Goal: Transaction & Acquisition: Obtain resource

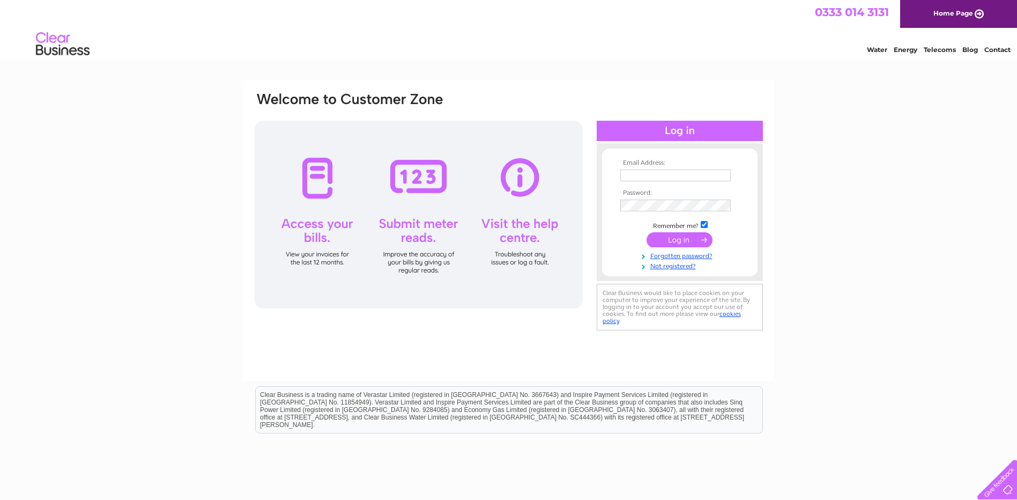
type input "accounts@rainheath.co.uk"
click at [674, 236] on input "submit" at bounding box center [679, 239] width 66 height 15
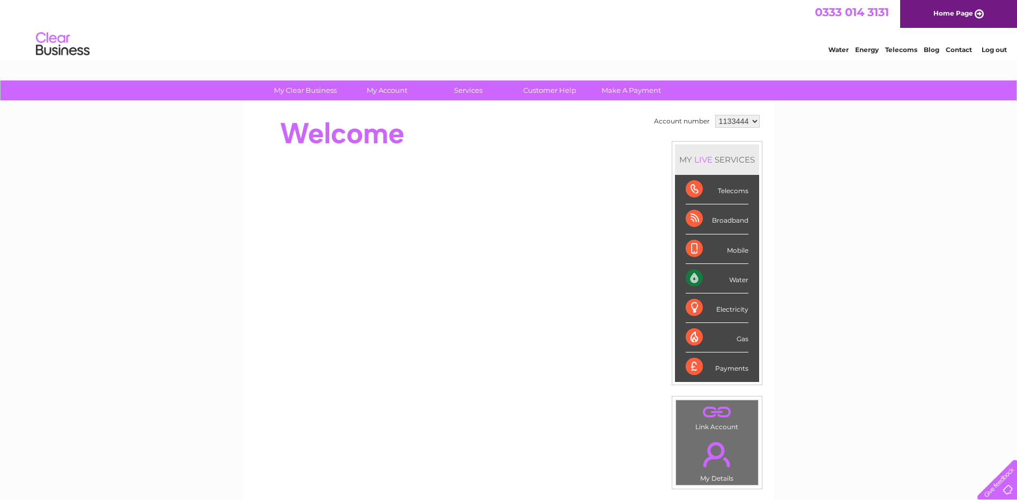
click at [755, 121] on select "1133444 1135373 1135377 1137722 1137723 1137724 1138833" at bounding box center [737, 121] width 44 height 13
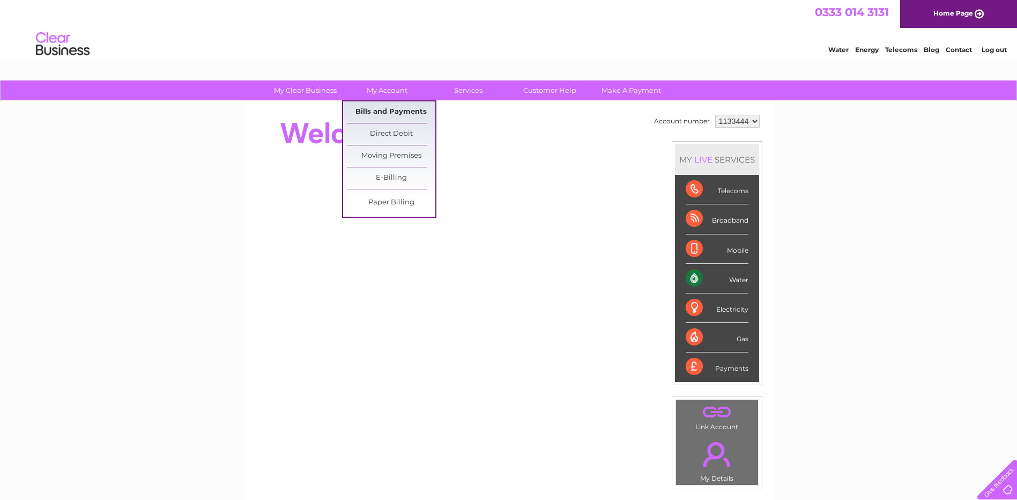
click at [397, 108] on link "Bills and Payments" at bounding box center [391, 111] width 88 height 21
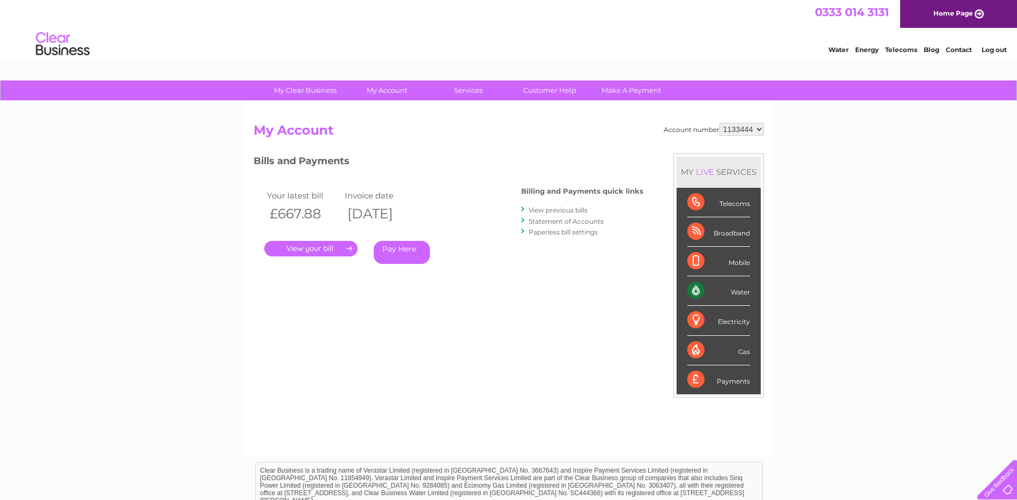
click at [758, 129] on select "1133444 1135373 1135377 1137722 1137723 1137724 1138833" at bounding box center [741, 129] width 44 height 13
select select "1135373"
click at [720, 123] on select "1133444 1135373 1135377 1137722 1137723 1137724 1138833" at bounding box center [741, 129] width 44 height 13
click at [759, 129] on select "1133444 1135373 1135377 1137722 1137723 1137724 1138833" at bounding box center [741, 129] width 44 height 13
select select "1135377"
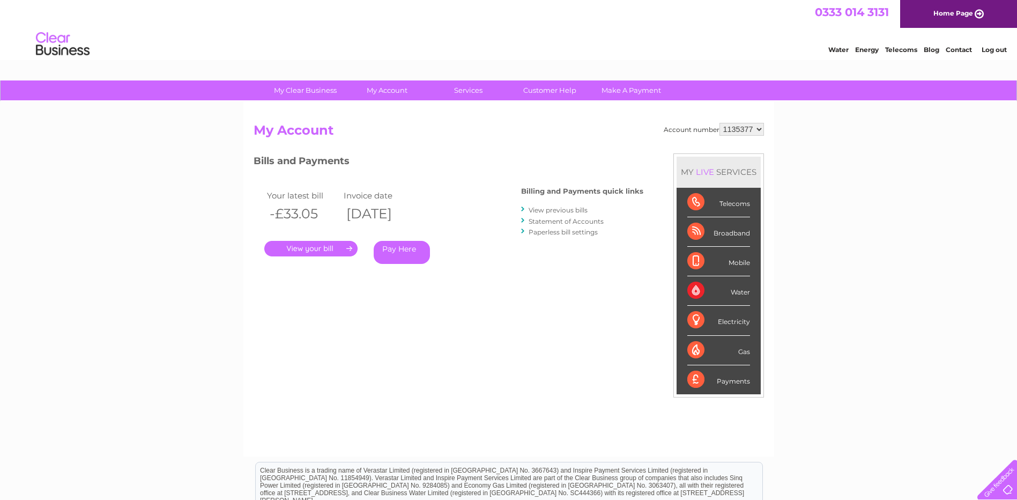
click at [720, 123] on select "1133444 1135373 1135377 1137722 1137723 1137724 1138833" at bounding box center [741, 129] width 44 height 13
click at [757, 130] on select "1133444 1135373 1135377 1137722 1137723 1137724 1138833" at bounding box center [741, 129] width 44 height 13
select select "1137722"
click at [720, 123] on select "1133444 1135373 1135377 1137722 1137723 1137724 1138833" at bounding box center [741, 129] width 44 height 13
click at [758, 135] on select "1133444 1135373 1135377 1137722 1137723 1137724 1138833" at bounding box center [741, 129] width 44 height 13
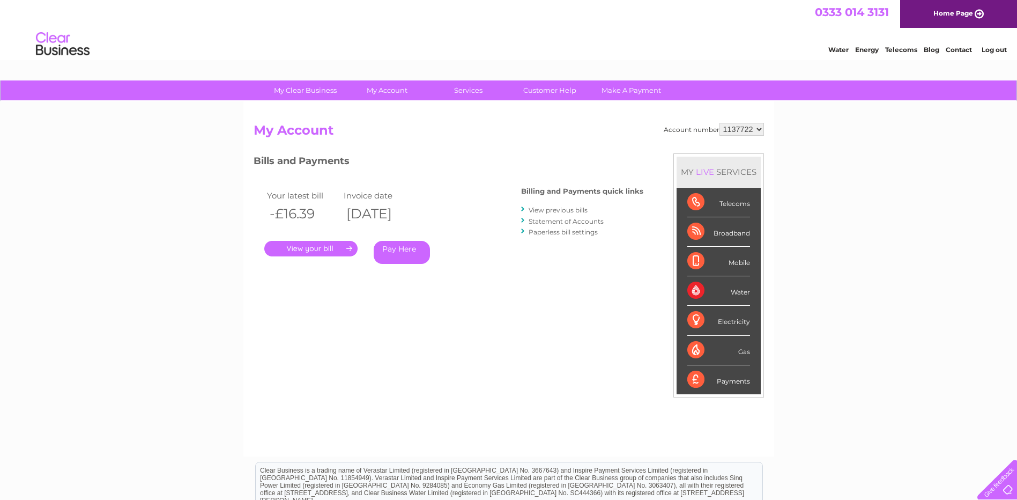
select select "1137723"
click at [720, 123] on select "1133444 1135373 1135377 1137722 1137723 1137724 1138833" at bounding box center [741, 129] width 44 height 13
click at [757, 129] on select "1133444 1135373 1135377 1137722 1137723 1137724 1138833" at bounding box center [741, 129] width 44 height 13
select select "1137724"
click at [720, 123] on select "1133444 1135373 1135377 1137722 1137723 1137724 1138833" at bounding box center [741, 129] width 44 height 13
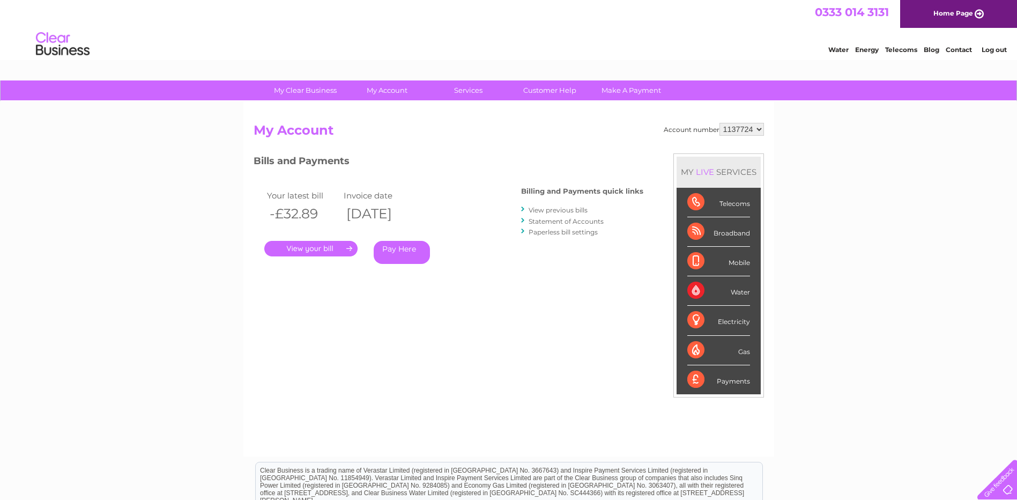
click at [759, 131] on select "1133444 1135373 1135377 1137722 1137723 1137724 1138833" at bounding box center [741, 129] width 44 height 13
select select "1138833"
click at [720, 123] on select "1133444 1135373 1135377 1137722 1137723 1137724 1138833" at bounding box center [741, 129] width 44 height 13
click at [295, 245] on link "." at bounding box center [310, 249] width 93 height 16
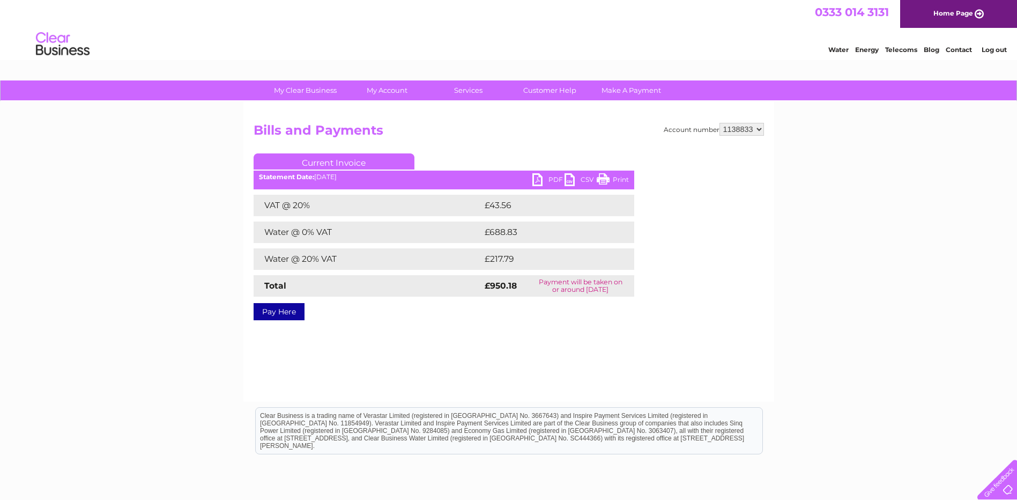
click at [553, 179] on link "PDF" at bounding box center [548, 181] width 32 height 16
click at [995, 50] on link "Log out" at bounding box center [993, 50] width 25 height 8
